Goal: Information Seeking & Learning: Learn about a topic

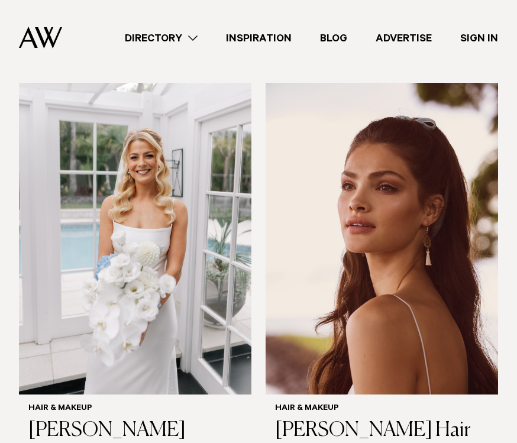
scroll to position [333, 0]
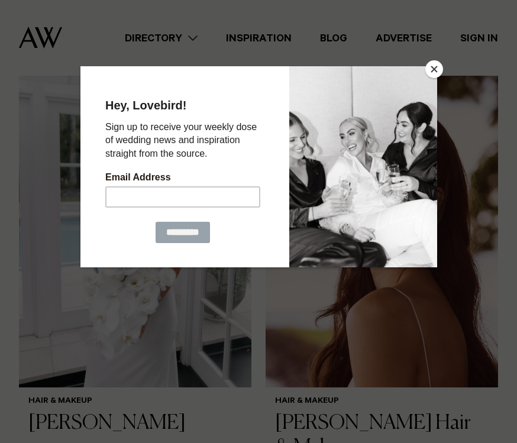
click at [435, 72] on button "Close" at bounding box center [435, 69] width 18 height 18
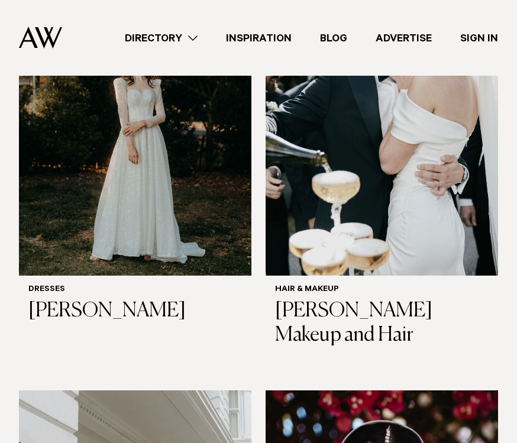
scroll to position [861, 0]
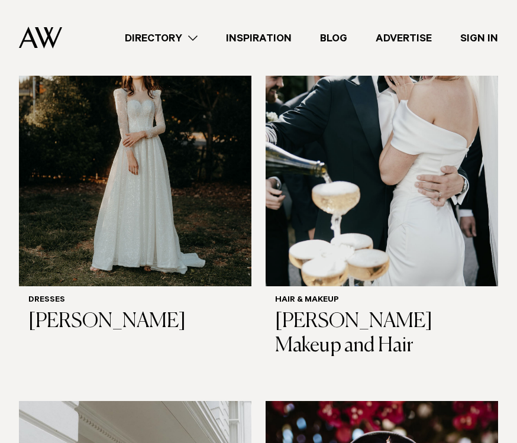
click at [320, 296] on h6 "Hair & Makeup" at bounding box center [382, 301] width 214 height 10
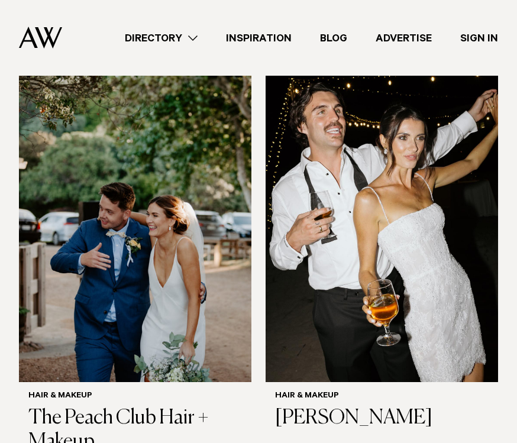
scroll to position [1999, 0]
click at [105, 407] on h3 "The Peach Club Hair + Makeup" at bounding box center [135, 431] width 214 height 49
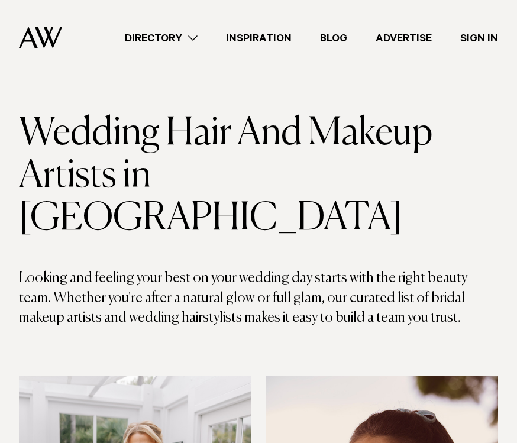
scroll to position [0, 0]
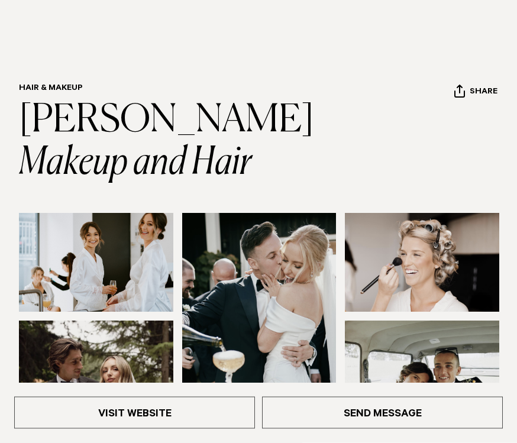
scroll to position [47, 0]
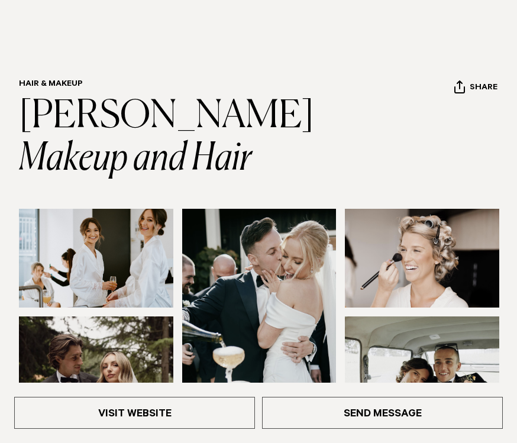
click at [152, 429] on link "Visit Website" at bounding box center [134, 413] width 241 height 32
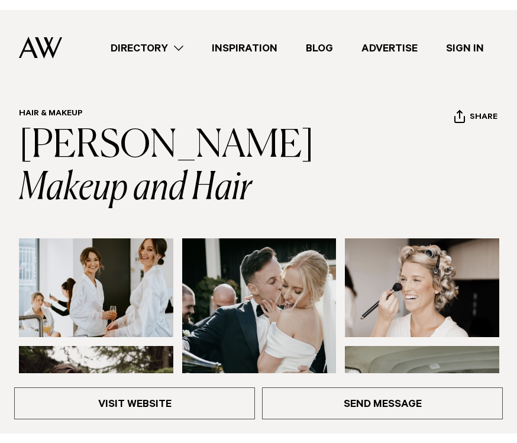
scroll to position [48, 0]
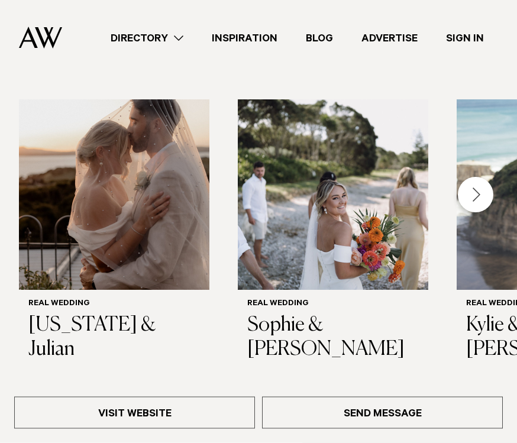
scroll to position [1623, 0]
click at [477, 185] on div "Next slide" at bounding box center [476, 195] width 36 height 36
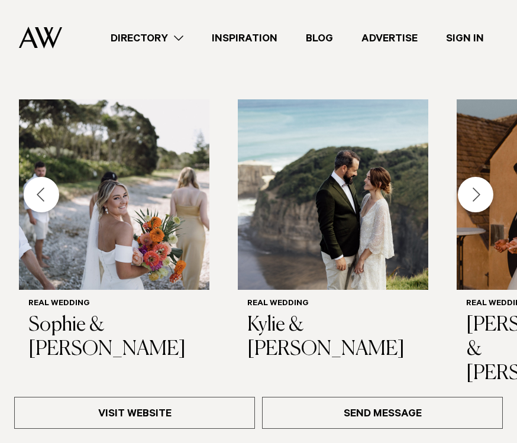
click at [475, 185] on div "Next slide" at bounding box center [476, 195] width 36 height 36
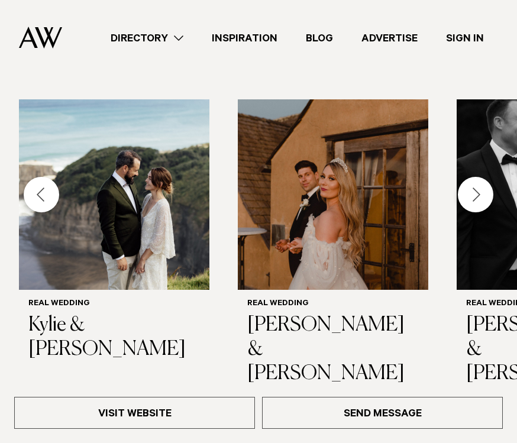
click at [481, 185] on div "Next slide" at bounding box center [476, 195] width 36 height 36
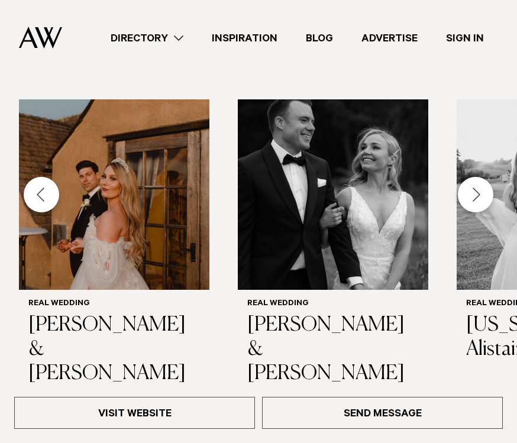
click at [481, 177] on div "Next slide" at bounding box center [476, 195] width 36 height 36
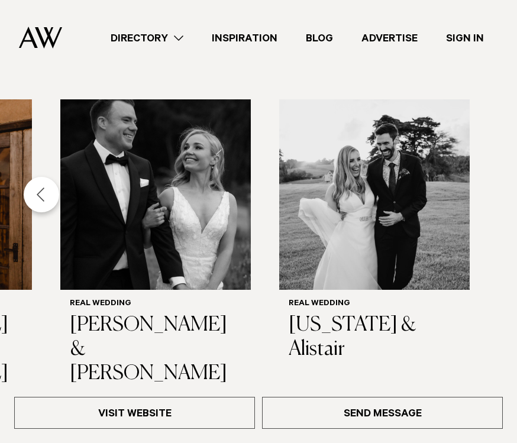
click at [185, 43] on link "Directory" at bounding box center [146, 38] width 101 height 16
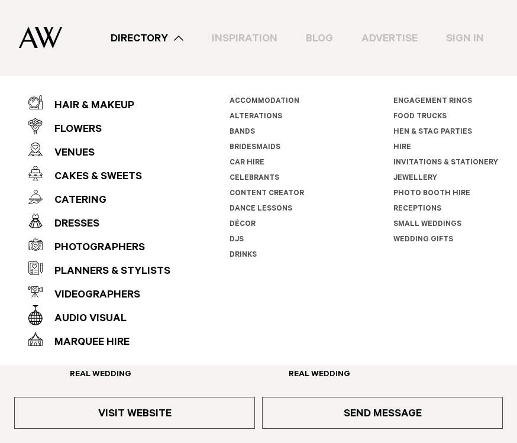
scroll to position [1545, 0]
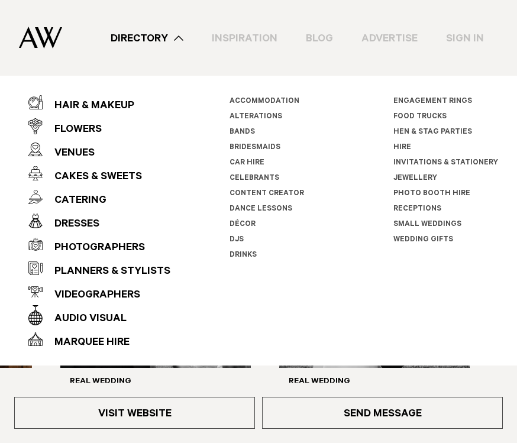
click at [120, 111] on div "Hair & Makeup" at bounding box center [89, 107] width 92 height 24
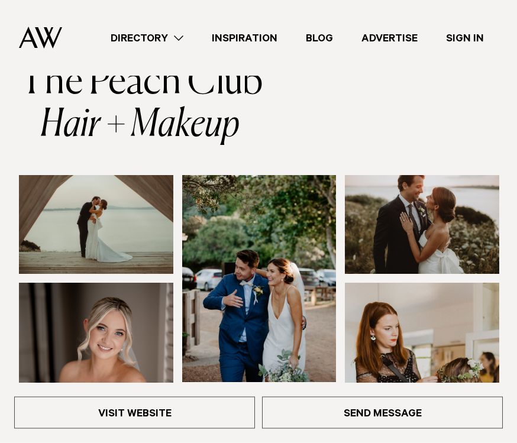
scroll to position [0, 0]
